Goal: Find specific page/section: Find specific page/section

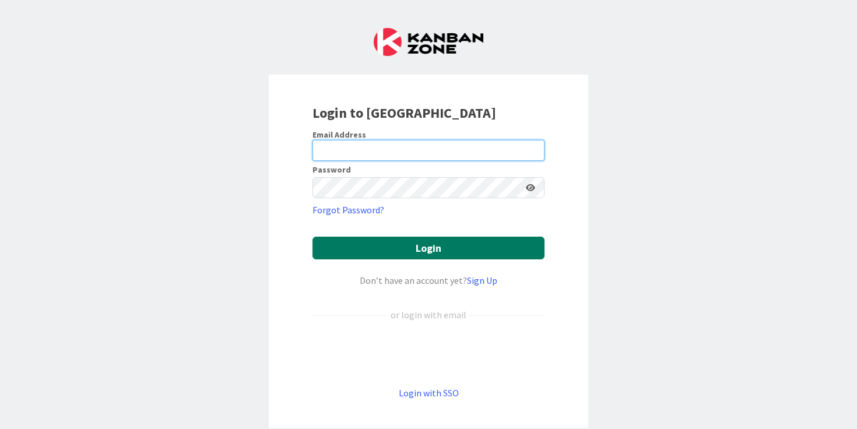
type input "[PERSON_NAME][EMAIL_ADDRESS][DOMAIN_NAME]"
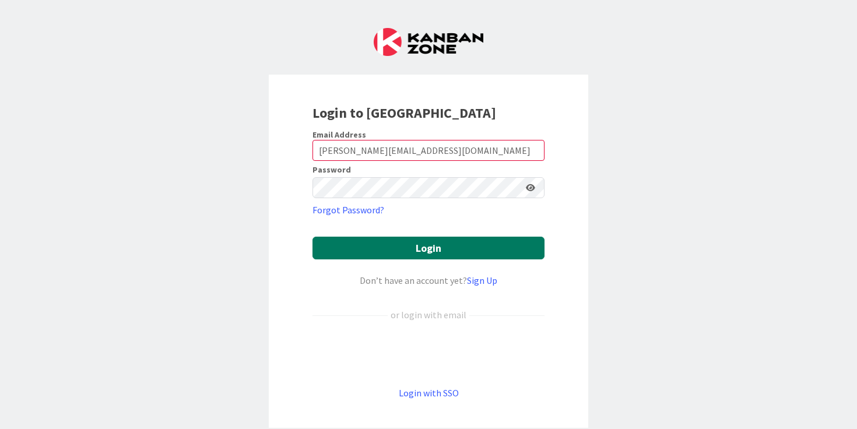
click at [414, 250] on button "Login" at bounding box center [428, 248] width 232 height 23
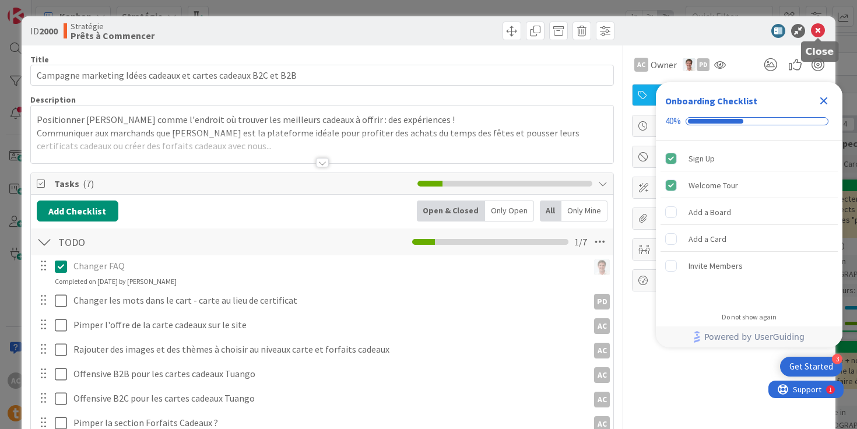
click at [818, 32] on icon at bounding box center [818, 31] width 14 height 14
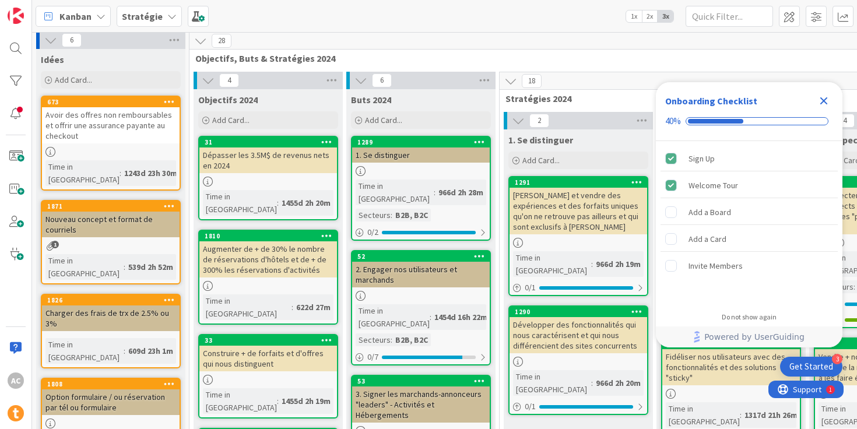
scroll to position [5, 0]
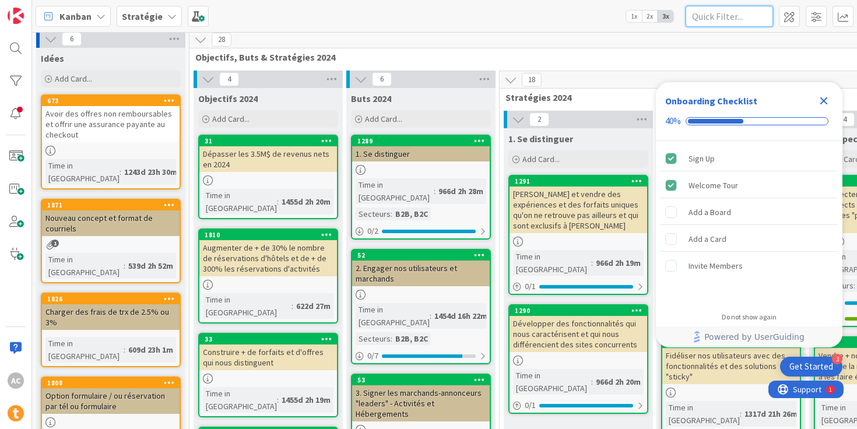
click at [694, 16] on input "text" at bounding box center [729, 16] width 87 height 21
click at [703, 17] on input "text" at bounding box center [729, 16] width 87 height 21
click at [578, 22] on div "Kanban Stratégie 1x 2x 3x" at bounding box center [444, 16] width 825 height 32
click at [631, 19] on span "1x" at bounding box center [634, 16] width 16 height 12
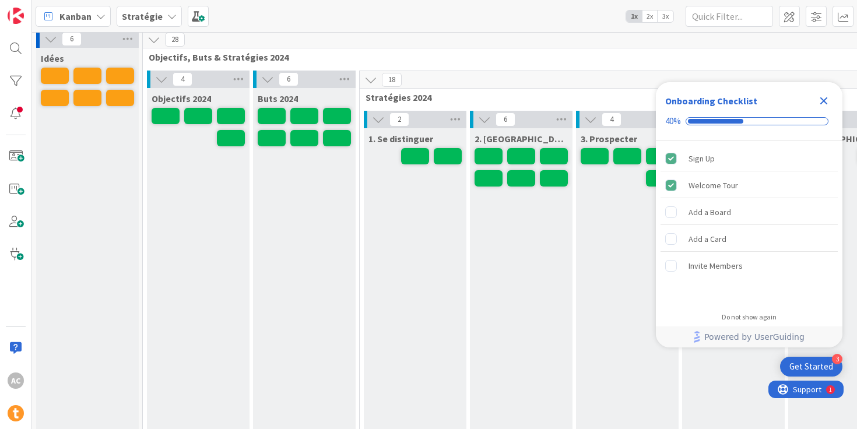
click at [649, 17] on span "2x" at bounding box center [650, 16] width 16 height 12
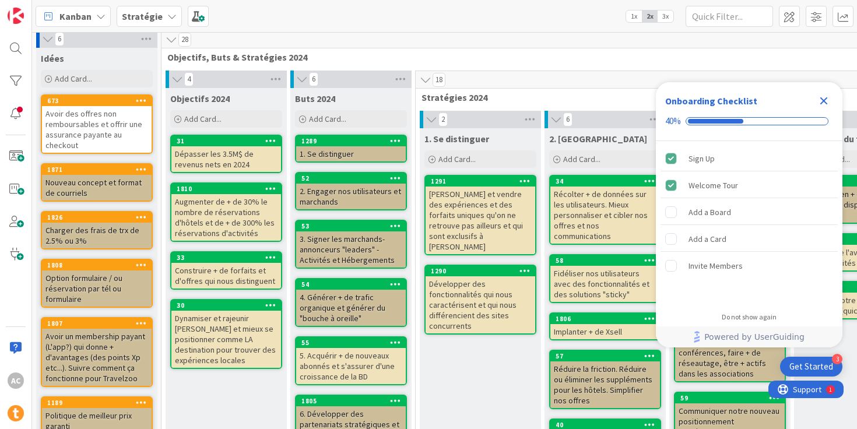
click at [529, 21] on div "Kanban Stratégie 1x 2x 3x" at bounding box center [444, 16] width 825 height 32
